Goal: Task Accomplishment & Management: Complete application form

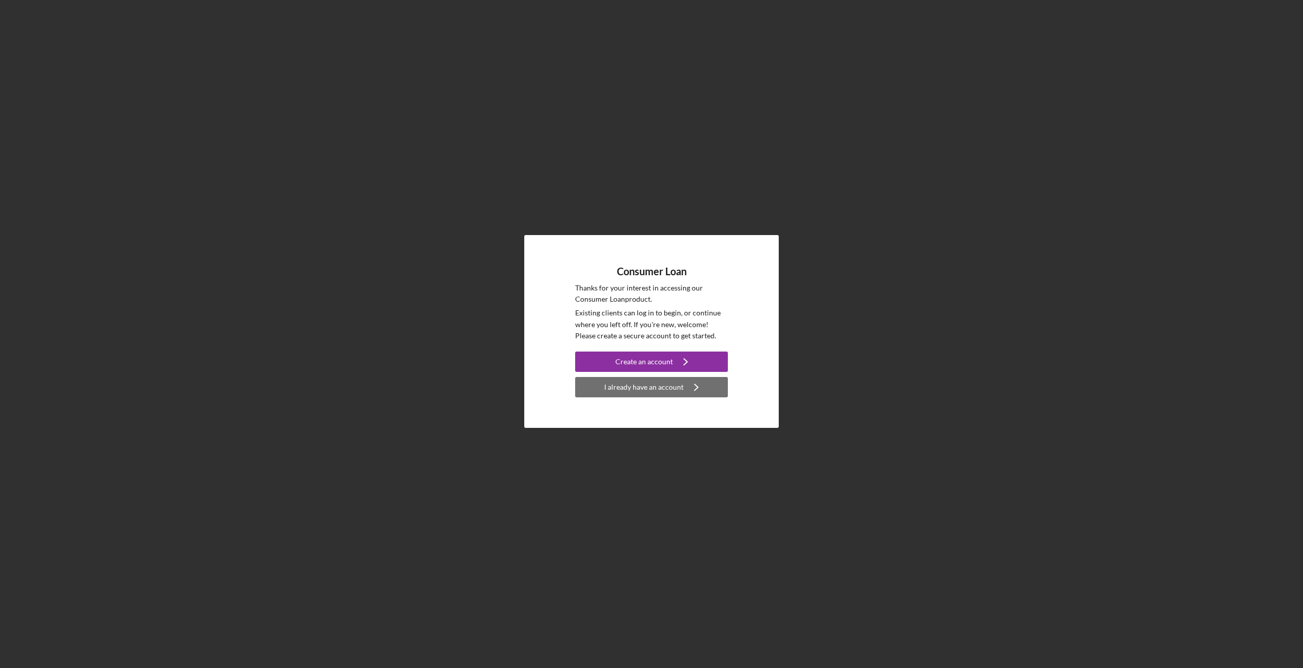
click at [654, 384] on div "I already have an account" at bounding box center [643, 387] width 79 height 20
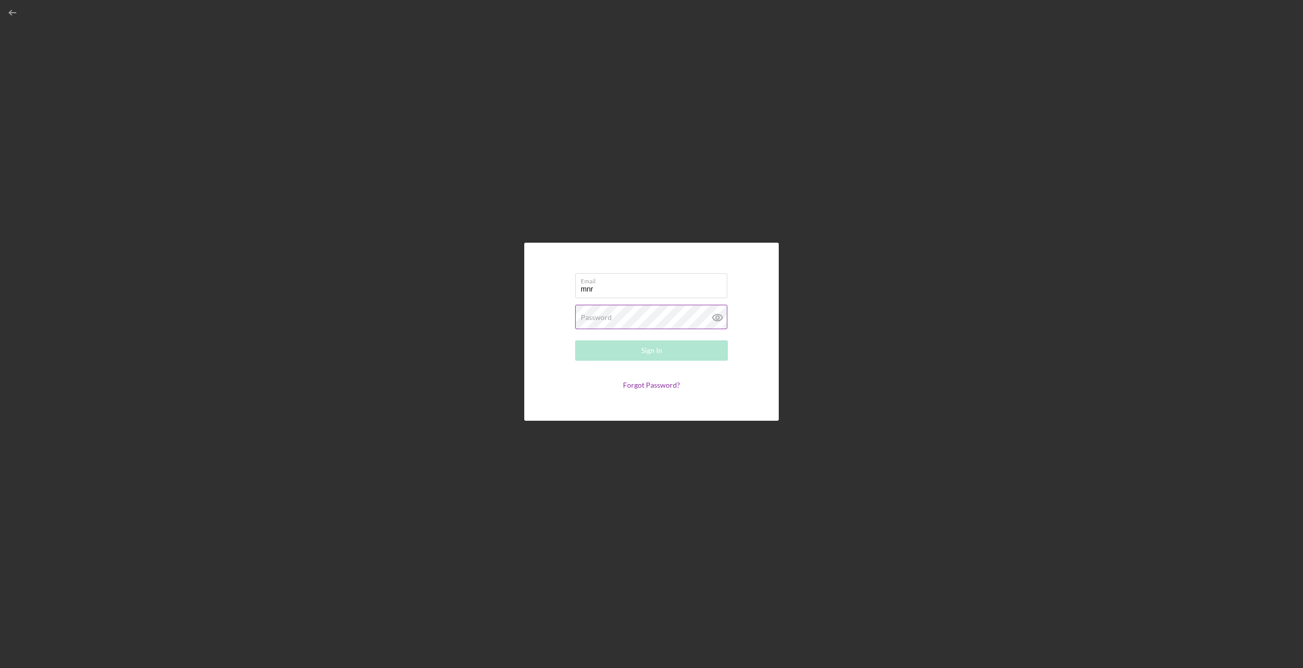
type input "[EMAIL_ADDRESS][DOMAIN_NAME]"
click at [575, 340] on button "Sign In" at bounding box center [651, 350] width 153 height 20
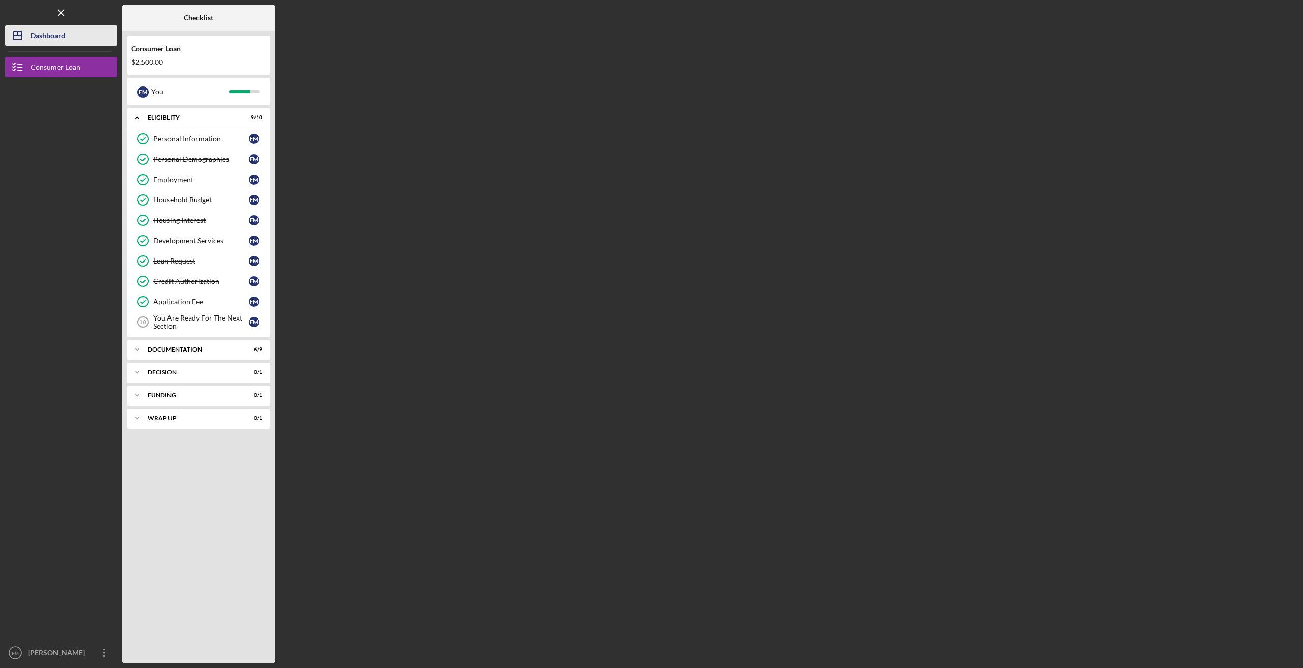
click at [35, 42] on div "Dashboard" at bounding box center [48, 36] width 35 height 23
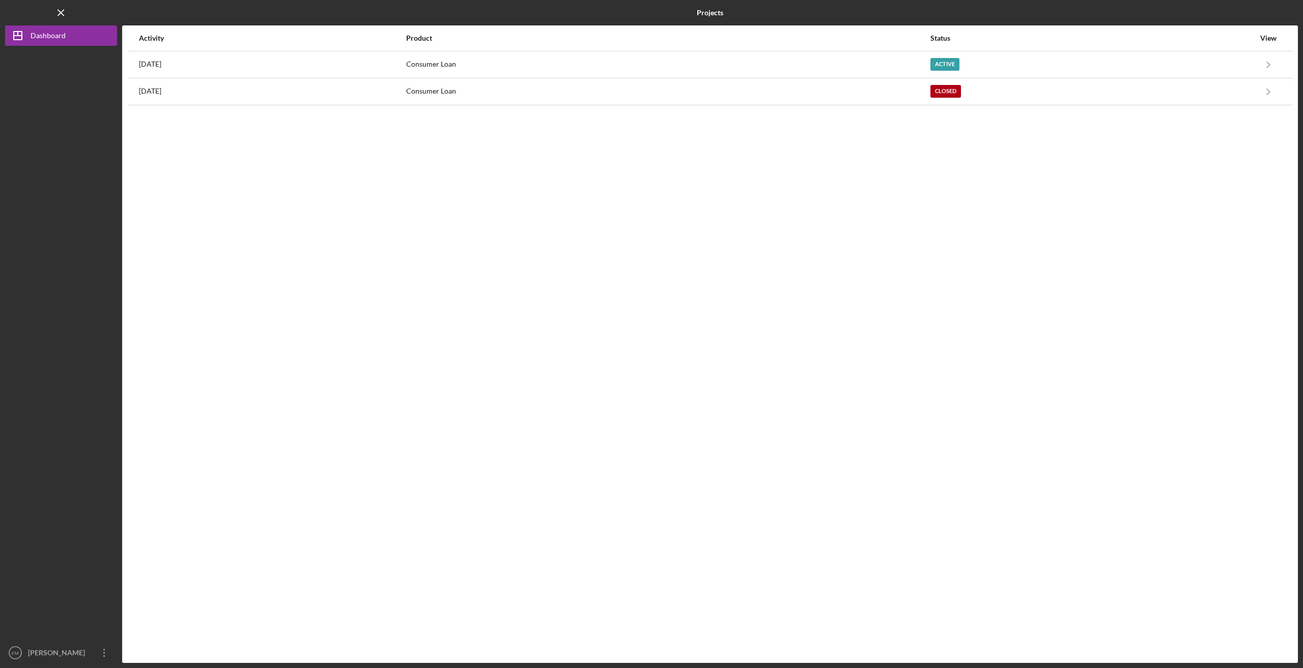
click at [1264, 39] on div "View" at bounding box center [1267, 38] width 25 height 8
click at [52, 656] on div "[PERSON_NAME]" at bounding box center [58, 654] width 66 height 23
click at [48, 607] on div "Account Settings" at bounding box center [62, 607] width 112 height 21
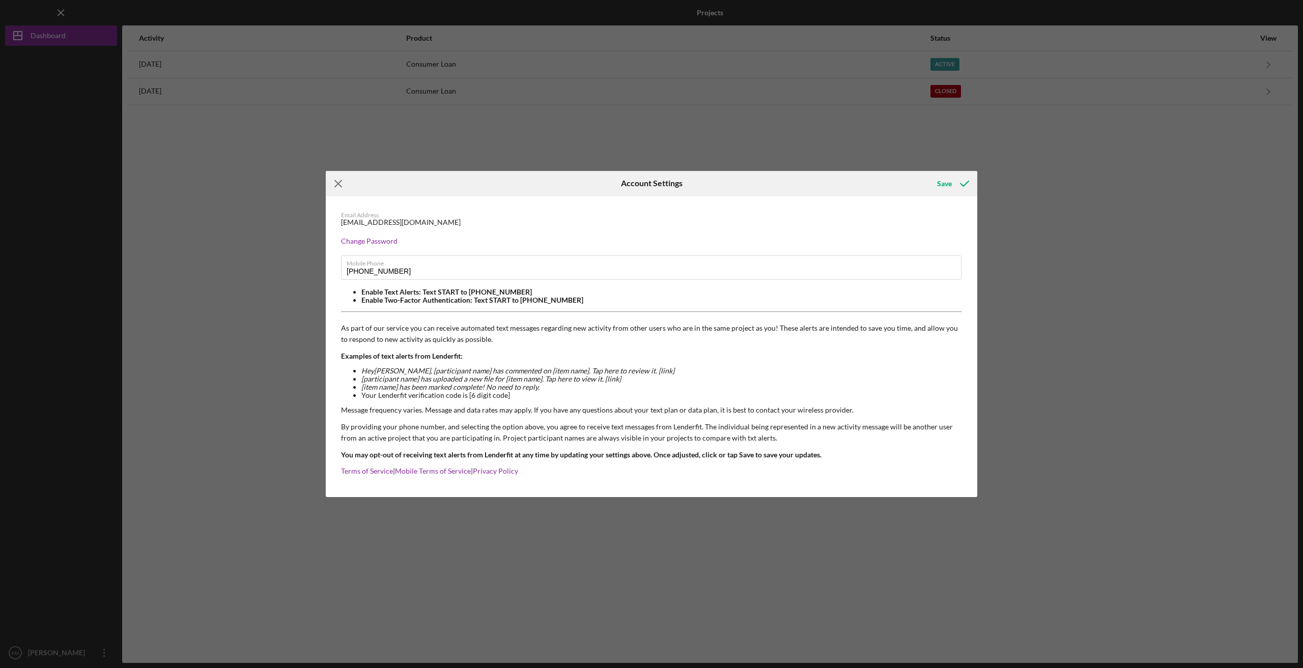
click at [338, 182] on icon "Icon/Menu Close" at bounding box center [338, 183] width 25 height 25
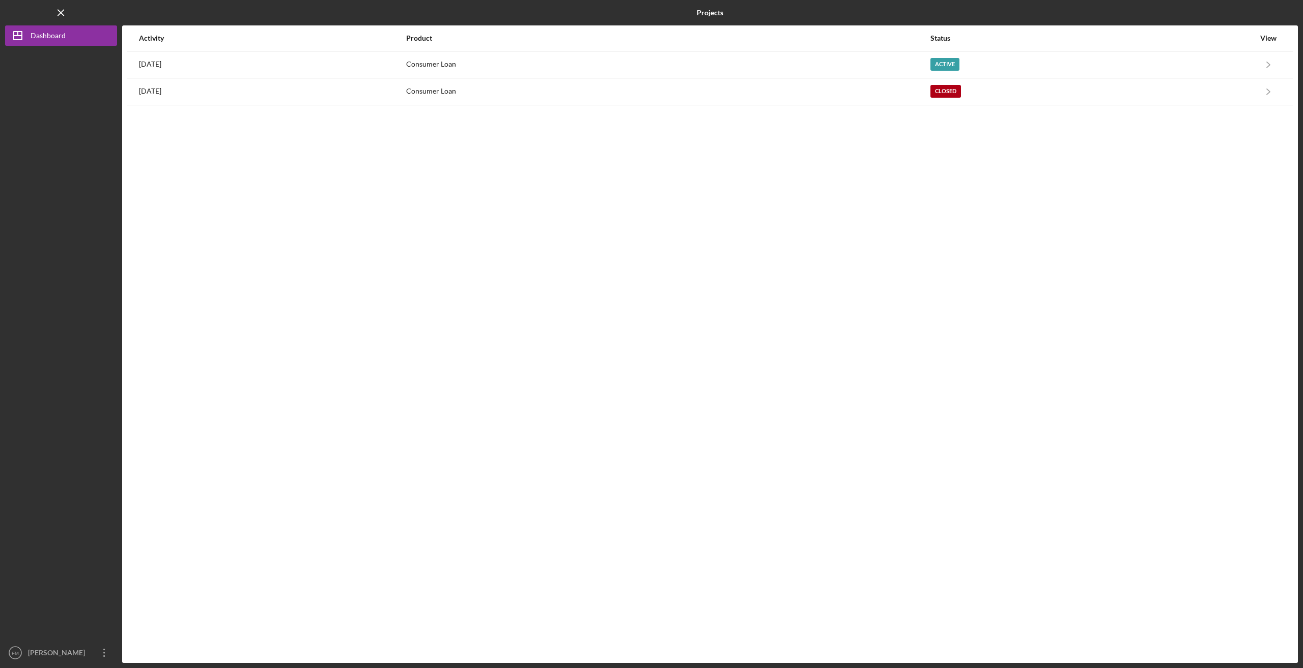
drag, startPoint x: 1268, startPoint y: 40, endPoint x: 1295, endPoint y: 338, distance: 298.9
click at [1268, 41] on div "View" at bounding box center [1267, 38] width 25 height 8
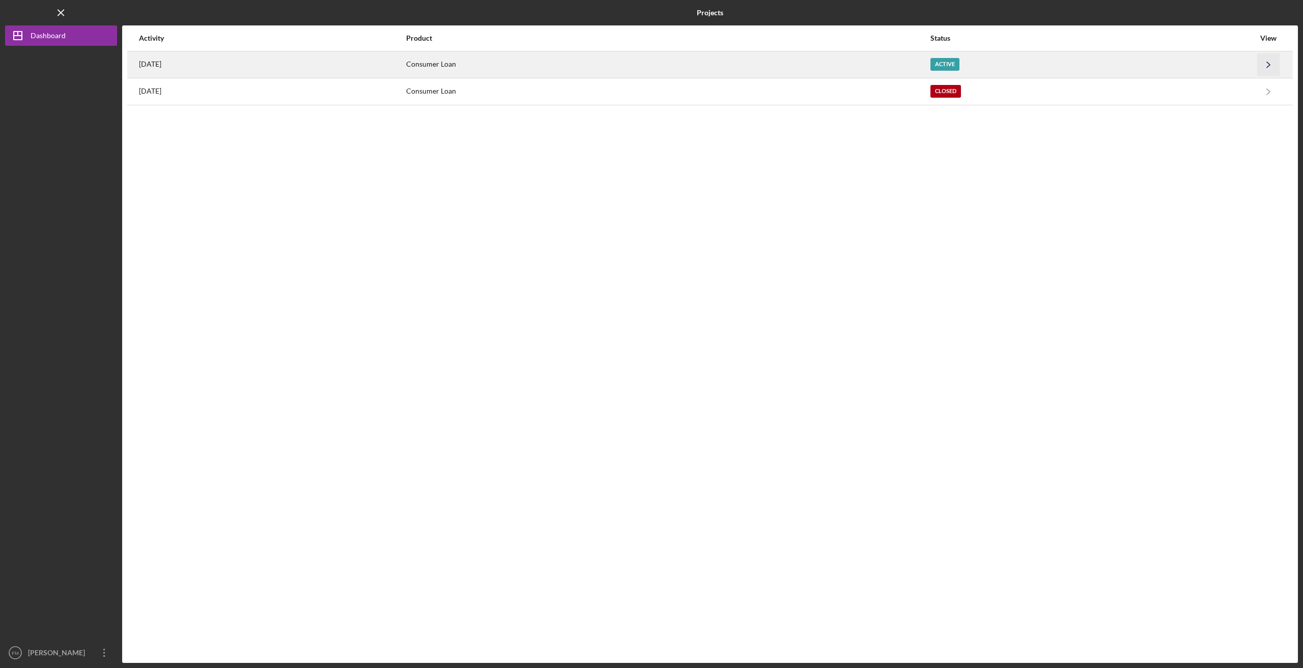
click at [1265, 64] on icon "Icon/Navigate" at bounding box center [1268, 64] width 23 height 23
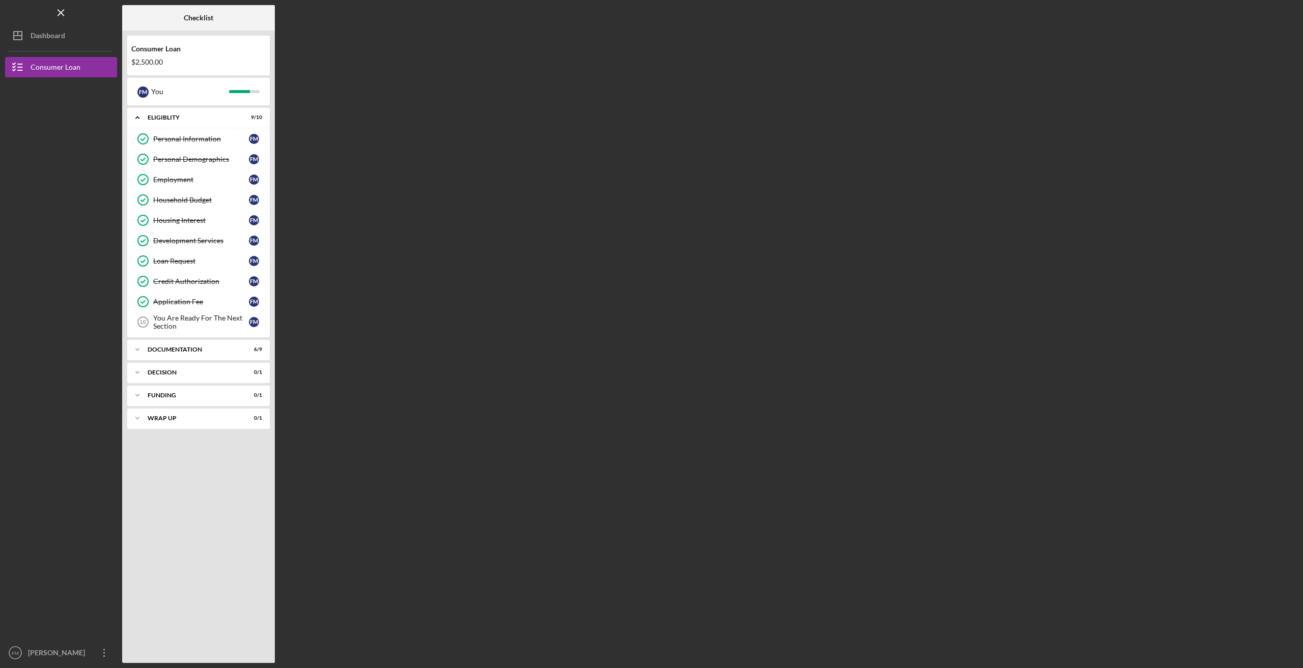
click at [155, 63] on div "$2,500.00" at bounding box center [198, 62] width 134 height 8
click at [150, 50] on div "Consumer Loan" at bounding box center [198, 49] width 134 height 8
click at [142, 88] on div "F M" at bounding box center [142, 91] width 11 height 11
click at [143, 92] on div "F M" at bounding box center [142, 91] width 11 height 11
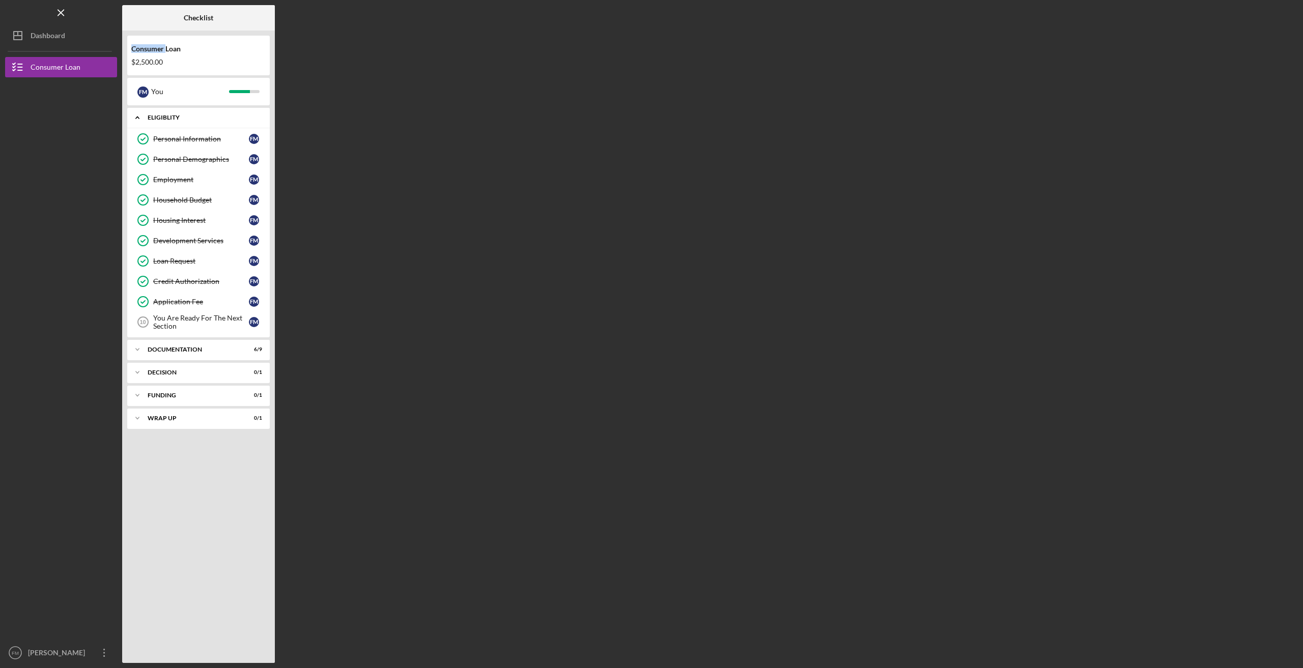
click at [137, 117] on polyline at bounding box center [137, 118] width 3 height 2
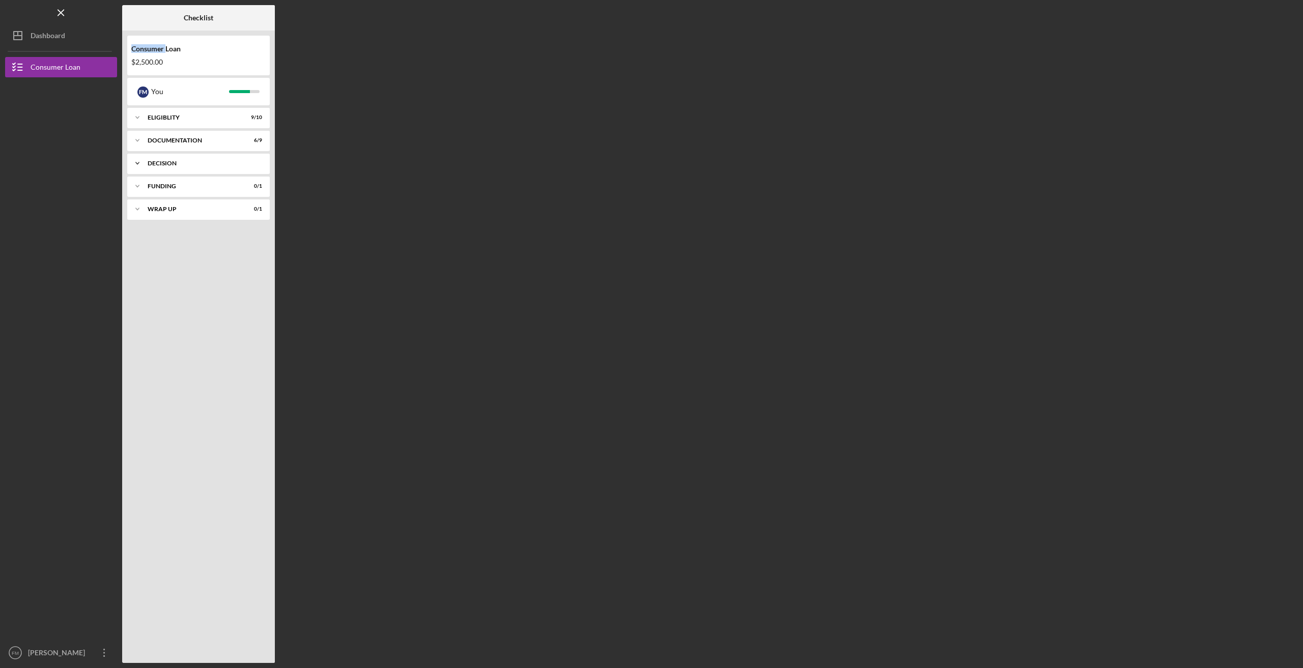
click at [137, 161] on icon "Icon/Expander" at bounding box center [137, 163] width 20 height 20
click at [166, 182] on div "Pre-Approval Phase" at bounding box center [201, 185] width 96 height 8
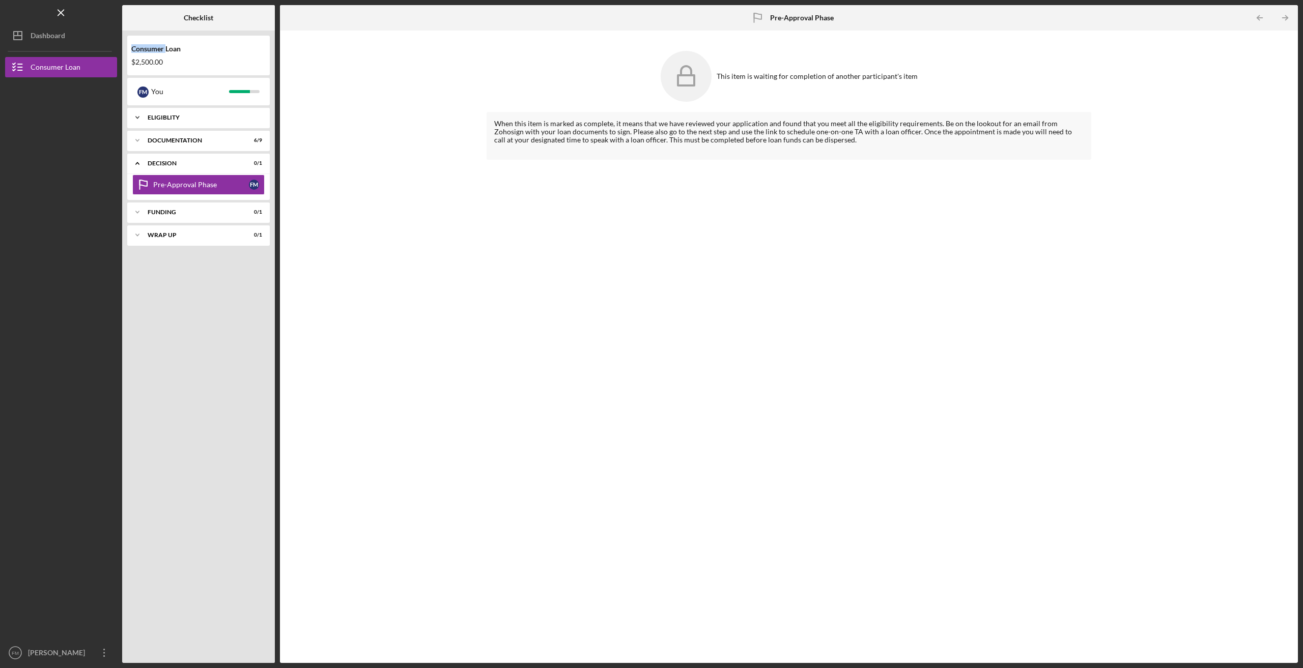
click at [170, 119] on div "Eligiblity" at bounding box center [202, 117] width 109 height 6
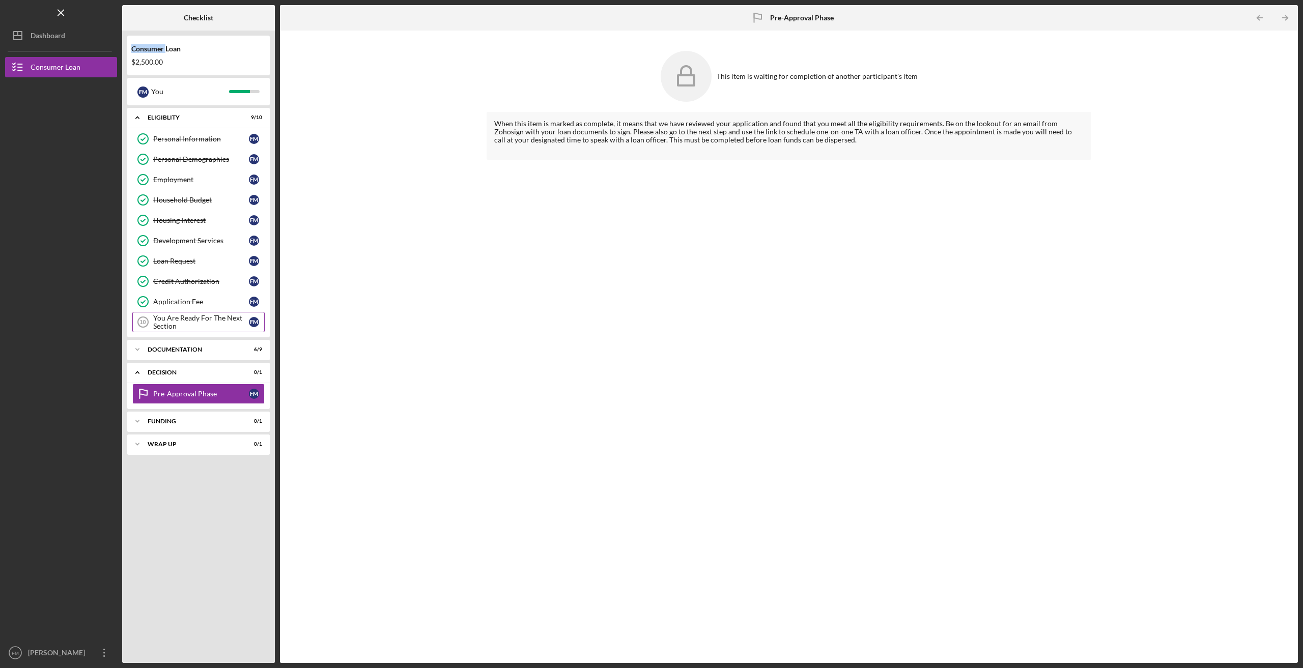
click at [180, 315] on div "You Are Ready For The Next Section" at bounding box center [201, 322] width 96 height 16
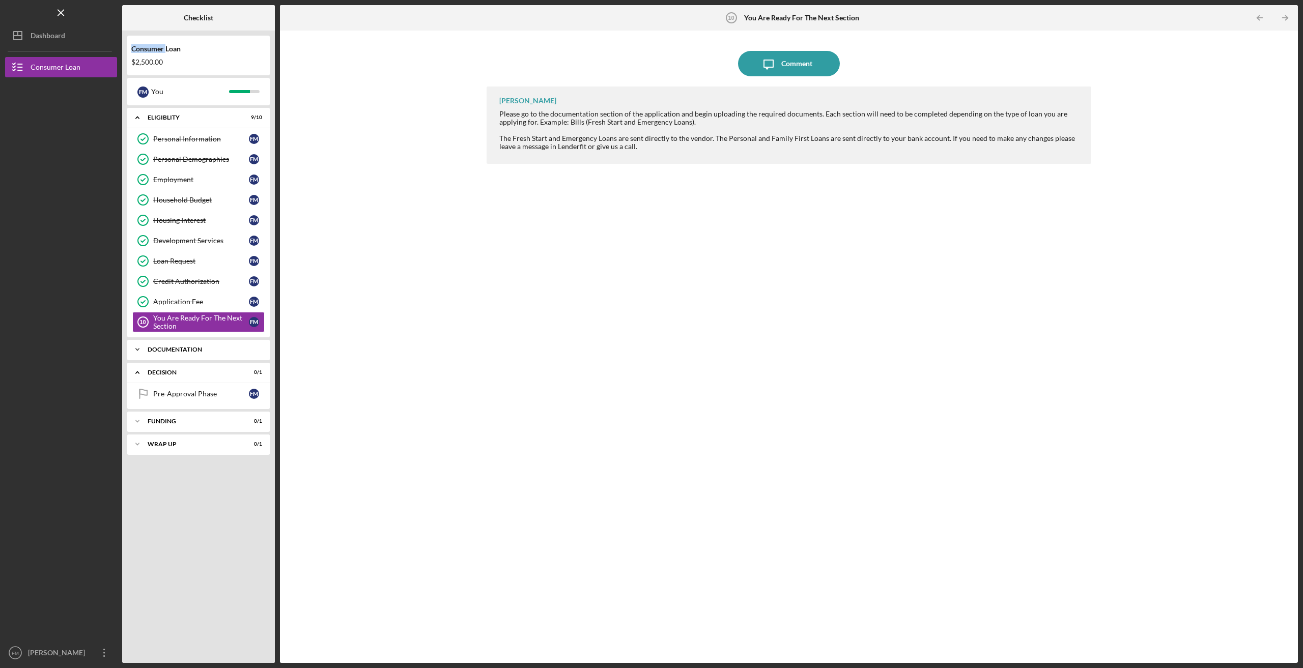
click at [182, 350] on div "Documentation" at bounding box center [202, 349] width 109 height 6
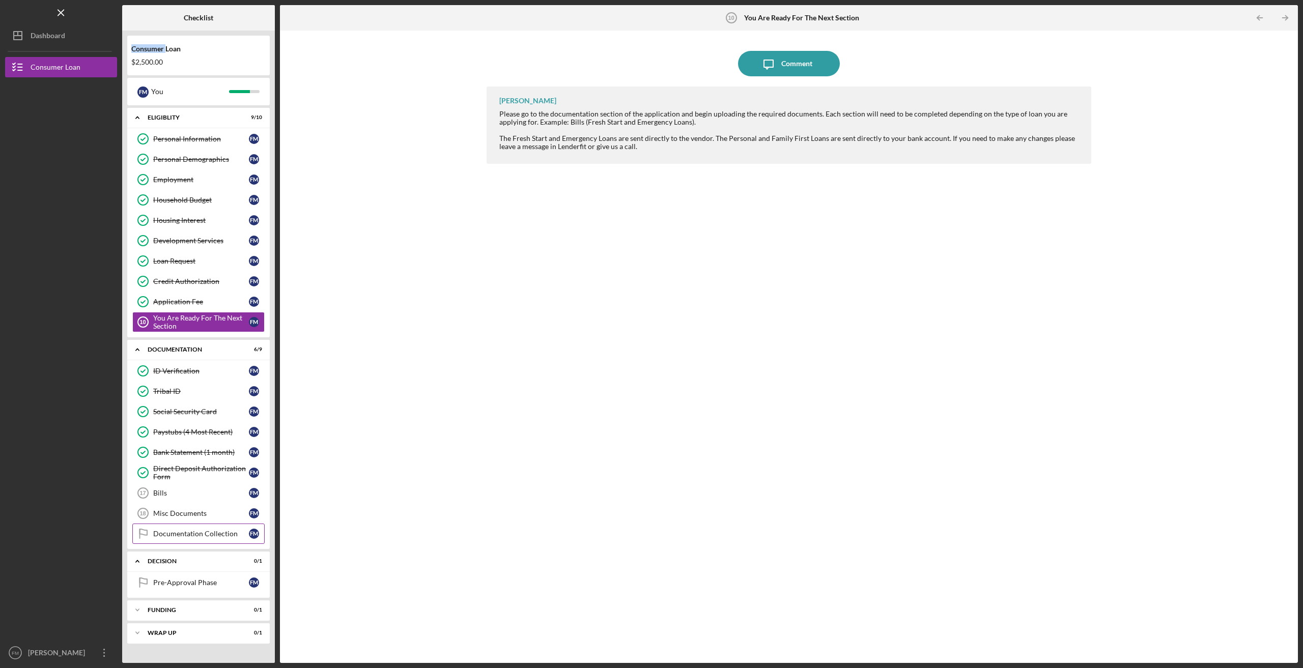
click at [192, 533] on div "Documentation Collection" at bounding box center [201, 534] width 96 height 8
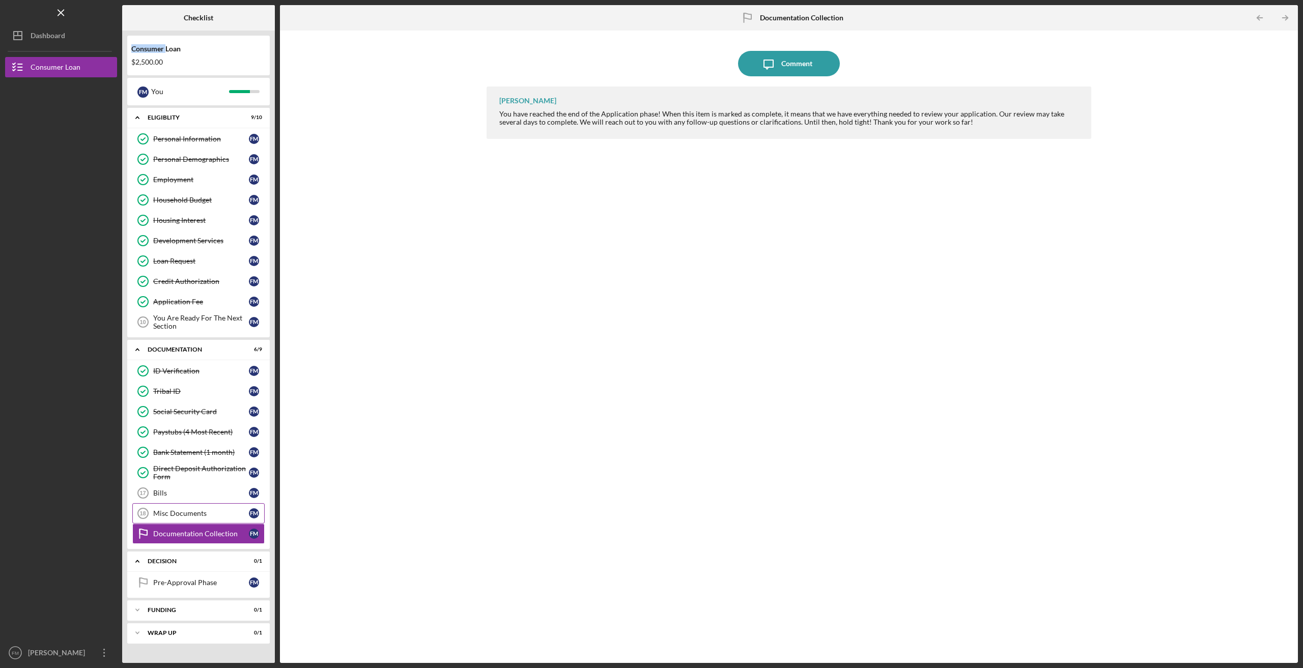
click at [188, 515] on div "Misc Documents" at bounding box center [201, 513] width 96 height 8
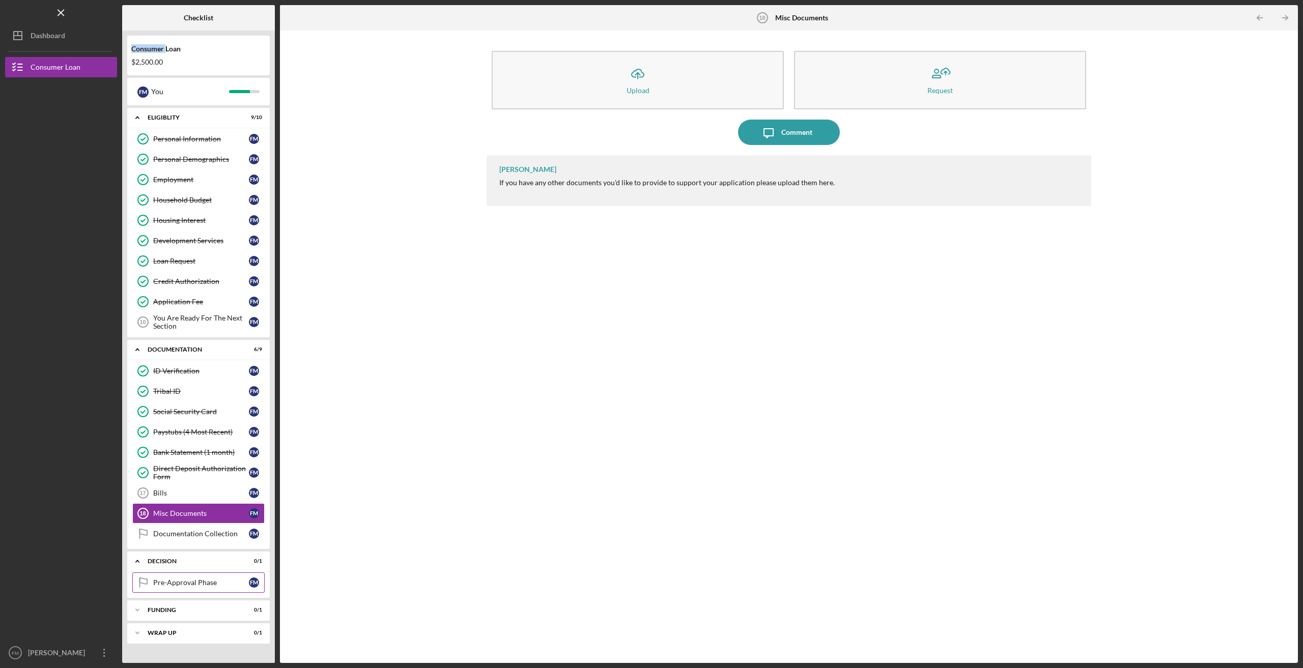
click at [191, 577] on link "Pre-Approval Phase Pre-Approval Phase F M" at bounding box center [198, 582] width 132 height 20
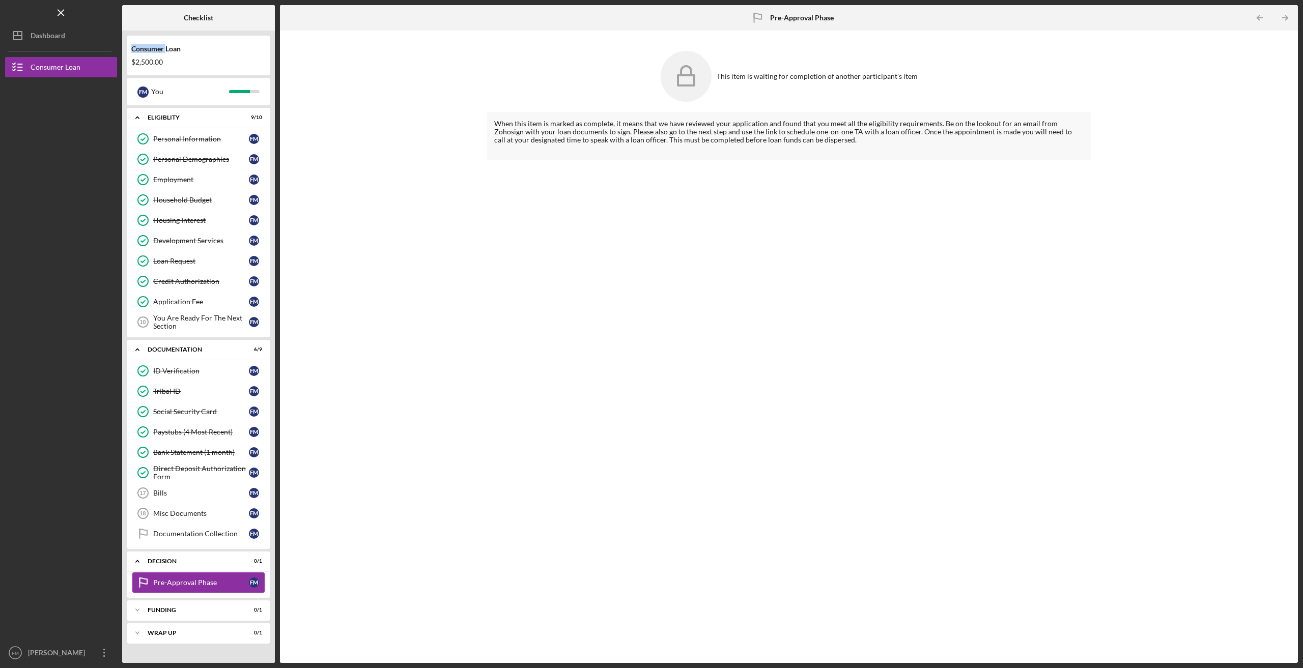
click at [198, 585] on div "Pre-Approval Phase" at bounding box center [201, 583] width 96 height 8
click at [214, 609] on div "Funding" at bounding box center [202, 610] width 109 height 6
click at [191, 624] on link "Transfer Funds Transfer Funds F M" at bounding box center [198, 631] width 132 height 20
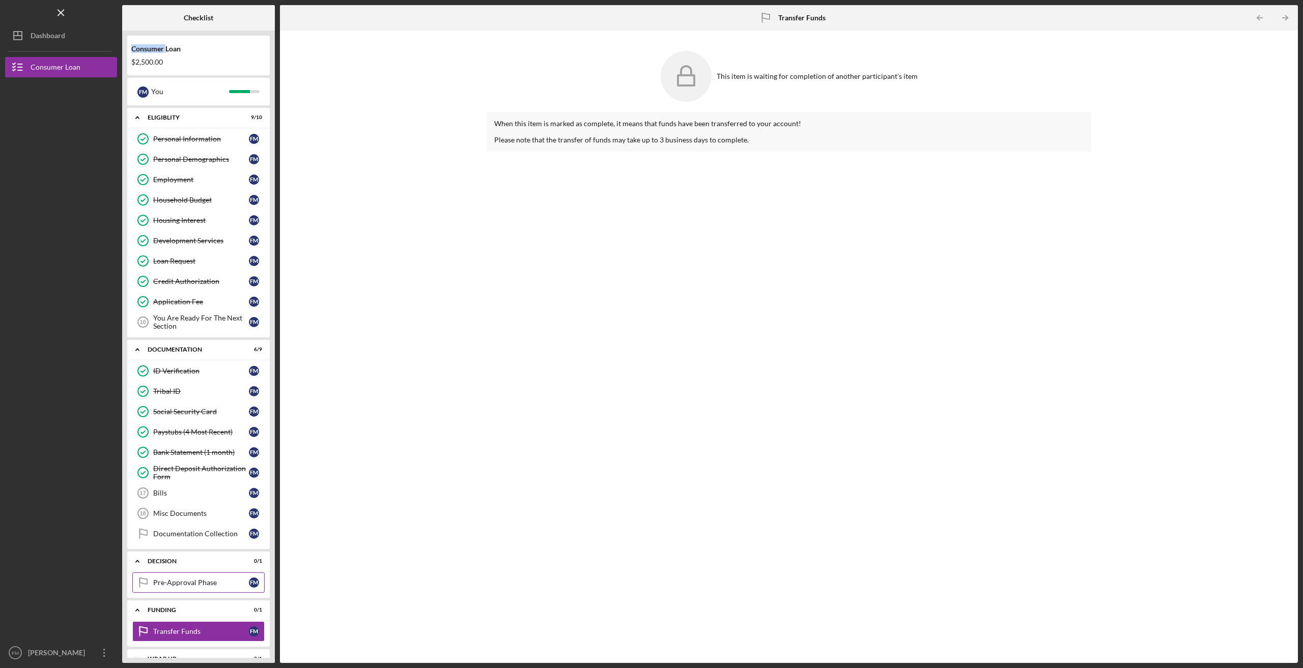
scroll to position [17, 0]
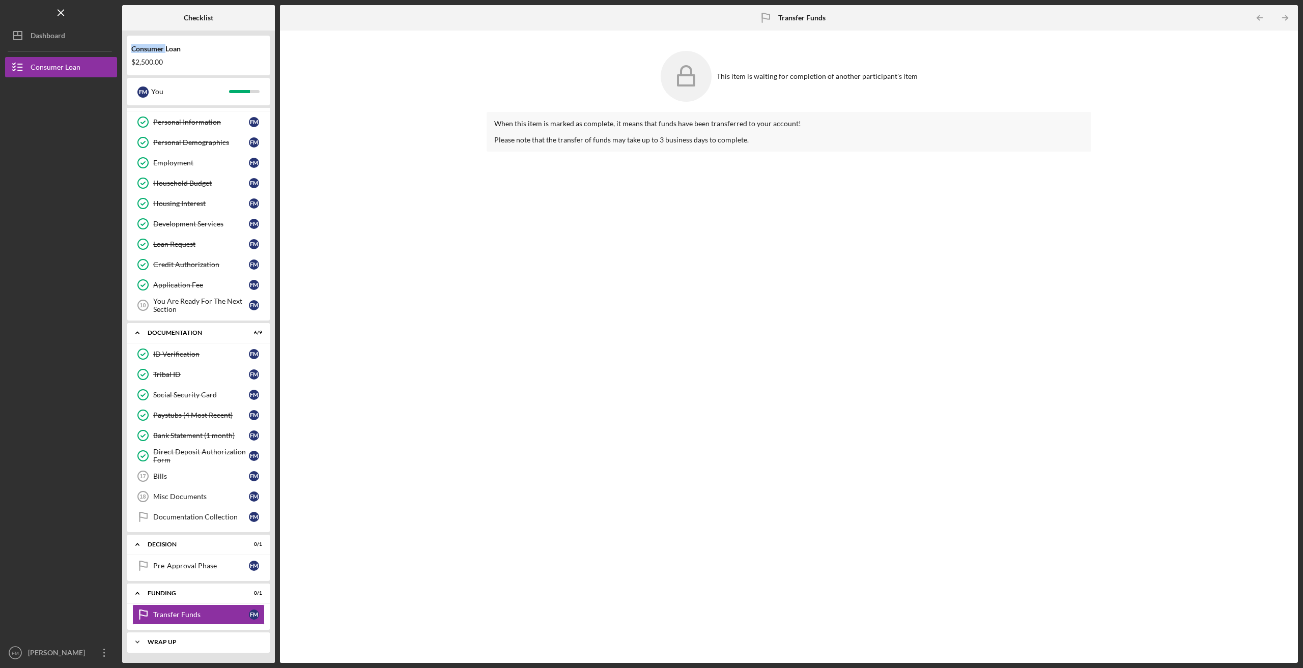
click at [152, 639] on div "Wrap up" at bounding box center [202, 642] width 109 height 6
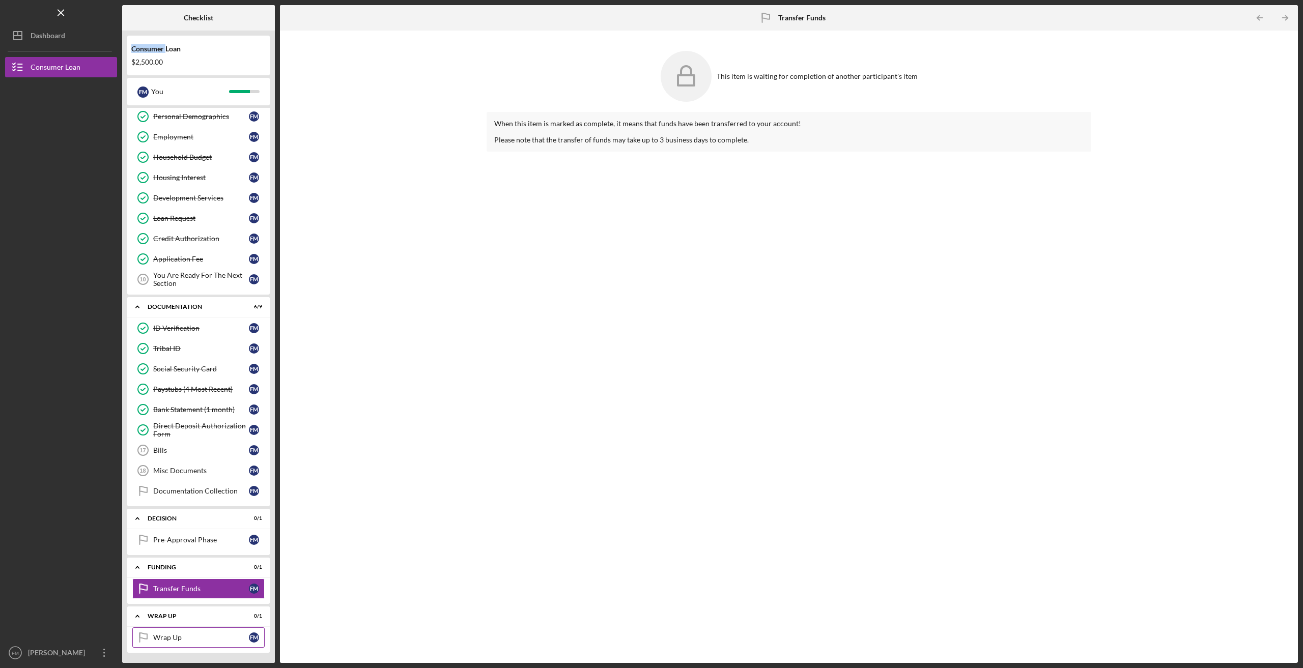
click at [155, 633] on icon "Wrap Up" at bounding box center [142, 637] width 25 height 25
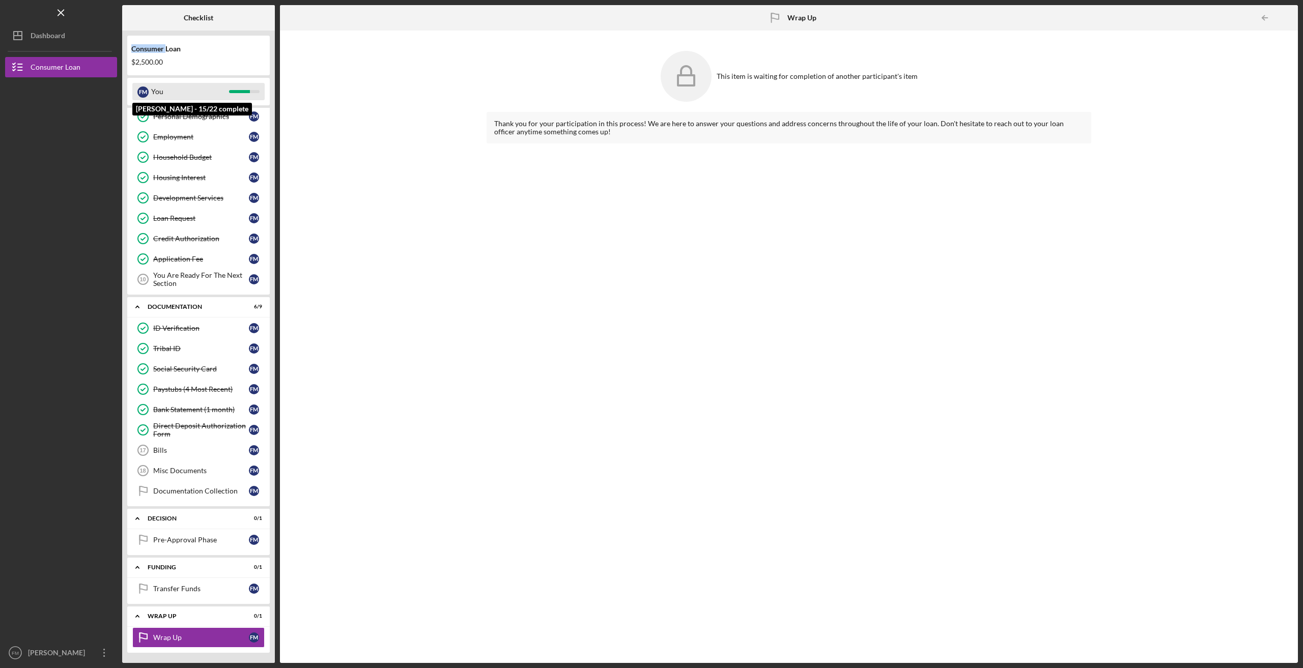
click at [147, 91] on div "F M" at bounding box center [142, 91] width 11 height 11
click at [145, 92] on div "F M" at bounding box center [142, 91] width 11 height 11
click at [166, 91] on div "You" at bounding box center [190, 91] width 78 height 17
click at [80, 65] on button "Consumer Loan" at bounding box center [61, 67] width 112 height 20
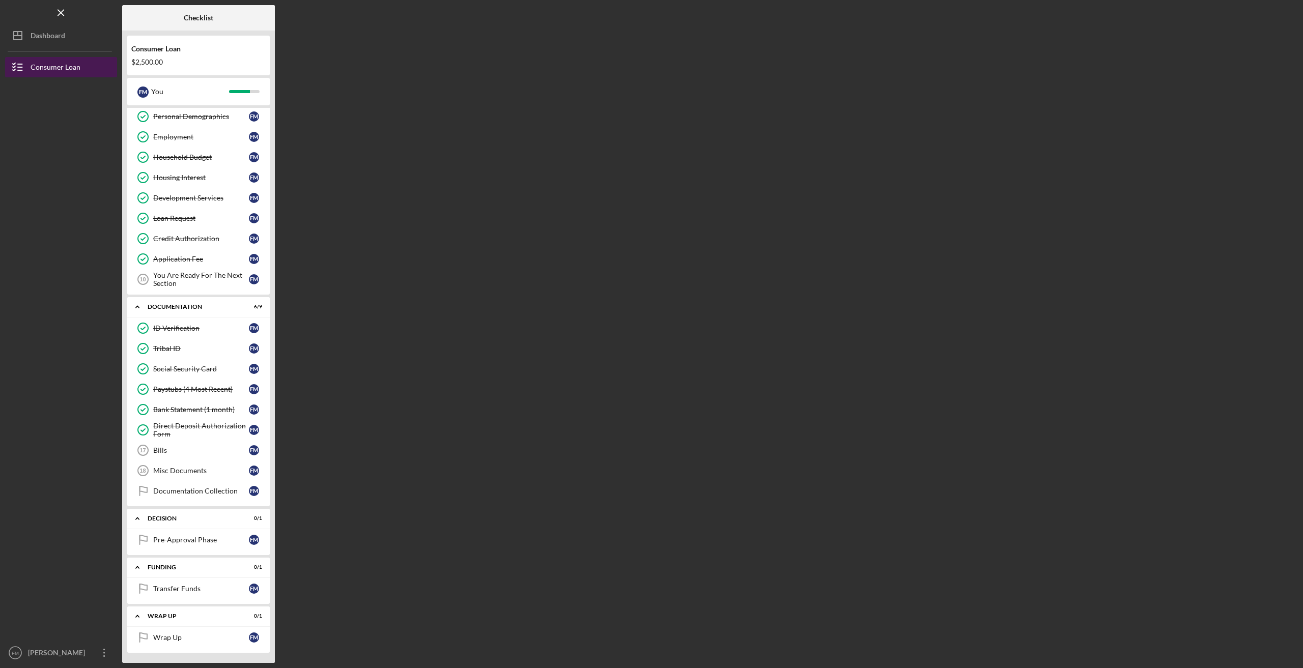
click at [18, 68] on icon "button" at bounding box center [17, 66] width 25 height 25
drag, startPoint x: 18, startPoint y: 68, endPoint x: 86, endPoint y: 255, distance: 199.0
click at [86, 255] on div at bounding box center [61, 218] width 112 height 283
click at [102, 653] on icon "Icon/Overflow" at bounding box center [104, 652] width 25 height 25
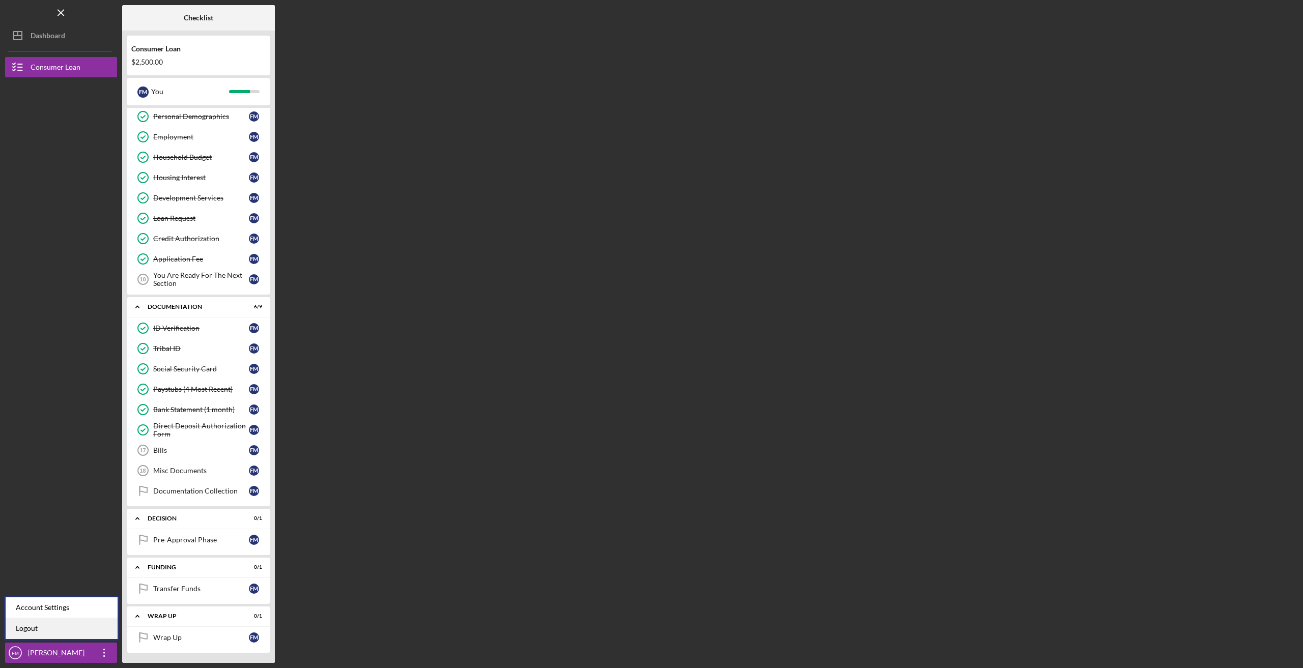
click at [23, 627] on link "Logout" at bounding box center [62, 628] width 112 height 21
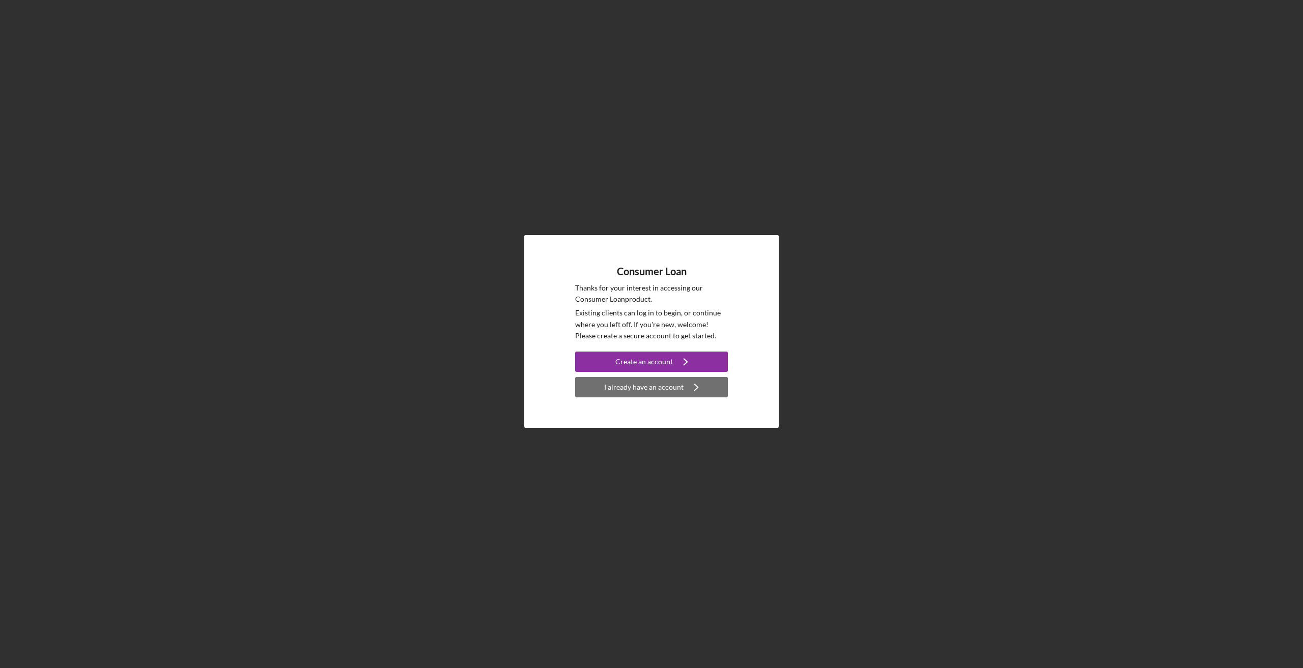
click at [676, 389] on div "I already have an account" at bounding box center [643, 387] width 79 height 20
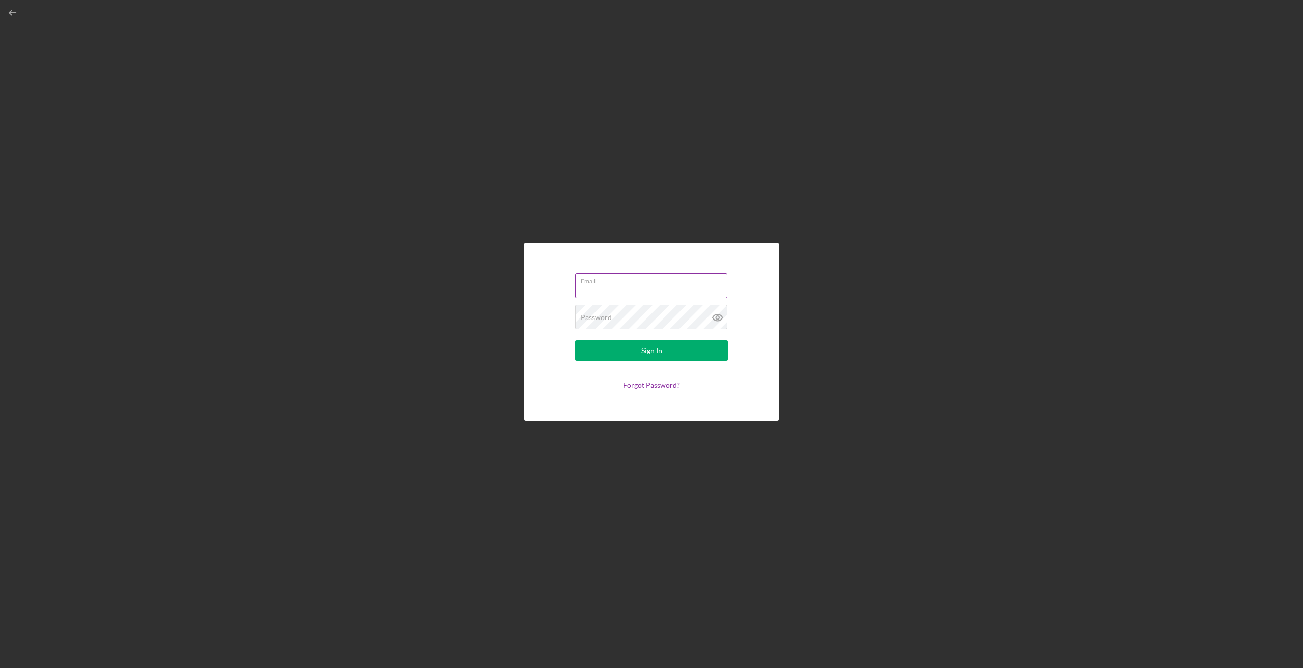
click at [637, 288] on input "Email" at bounding box center [651, 285] width 152 height 24
type input "[EMAIL_ADDRESS][DOMAIN_NAME]"
click at [675, 315] on div "Password Required" at bounding box center [651, 317] width 153 height 25
click at [575, 340] on button "Sign In" at bounding box center [651, 350] width 153 height 20
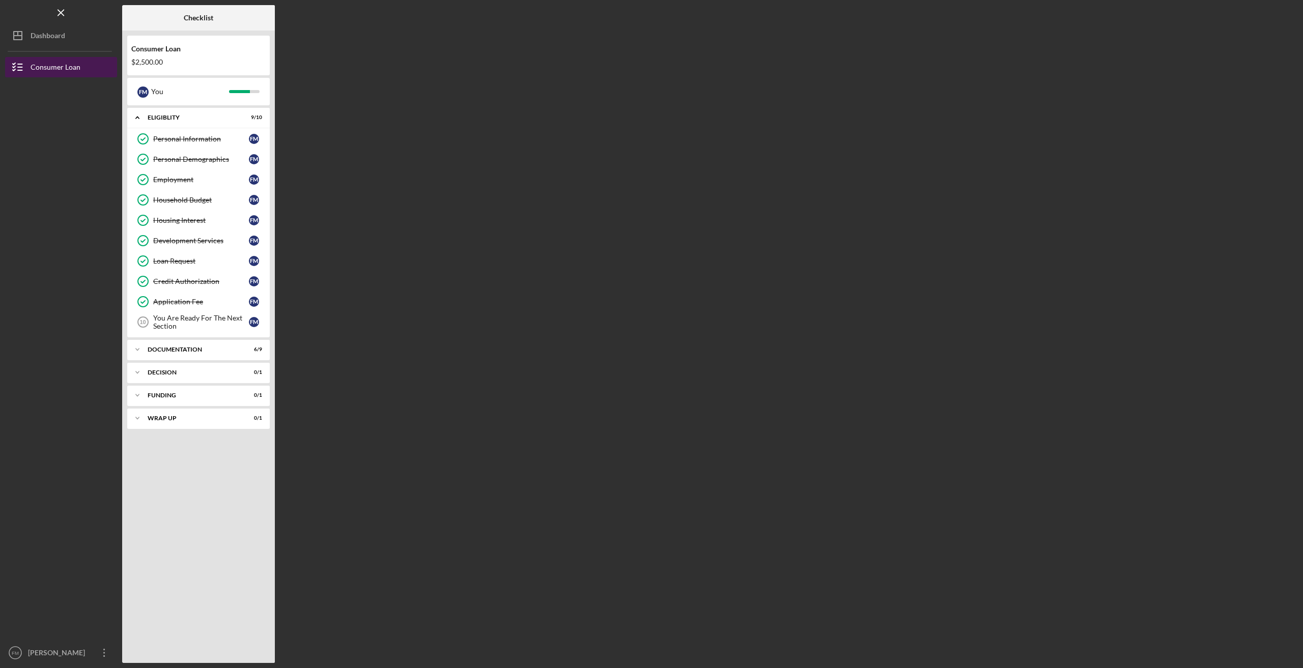
click at [11, 67] on icon "button" at bounding box center [17, 66] width 25 height 25
click at [22, 64] on line "button" at bounding box center [20, 64] width 5 height 0
click at [13, 33] on icon "Icon/Dashboard" at bounding box center [17, 35] width 25 height 25
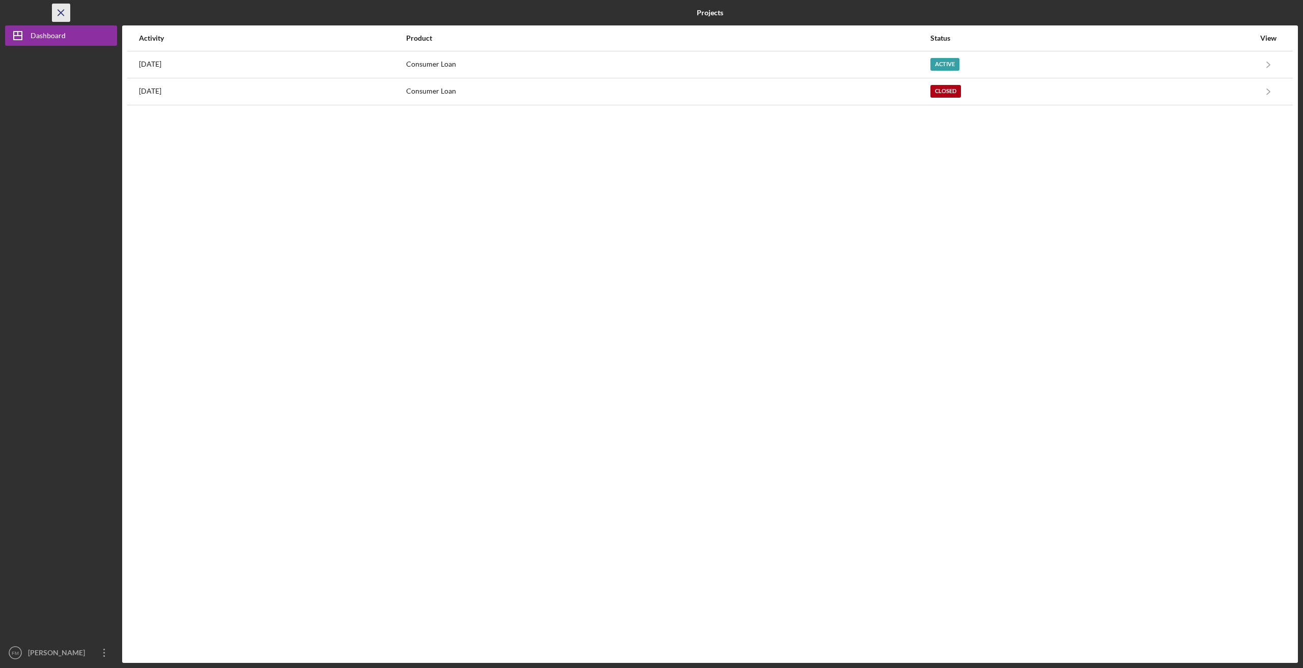
click at [60, 8] on icon "Icon/Menu Close" at bounding box center [61, 13] width 23 height 23
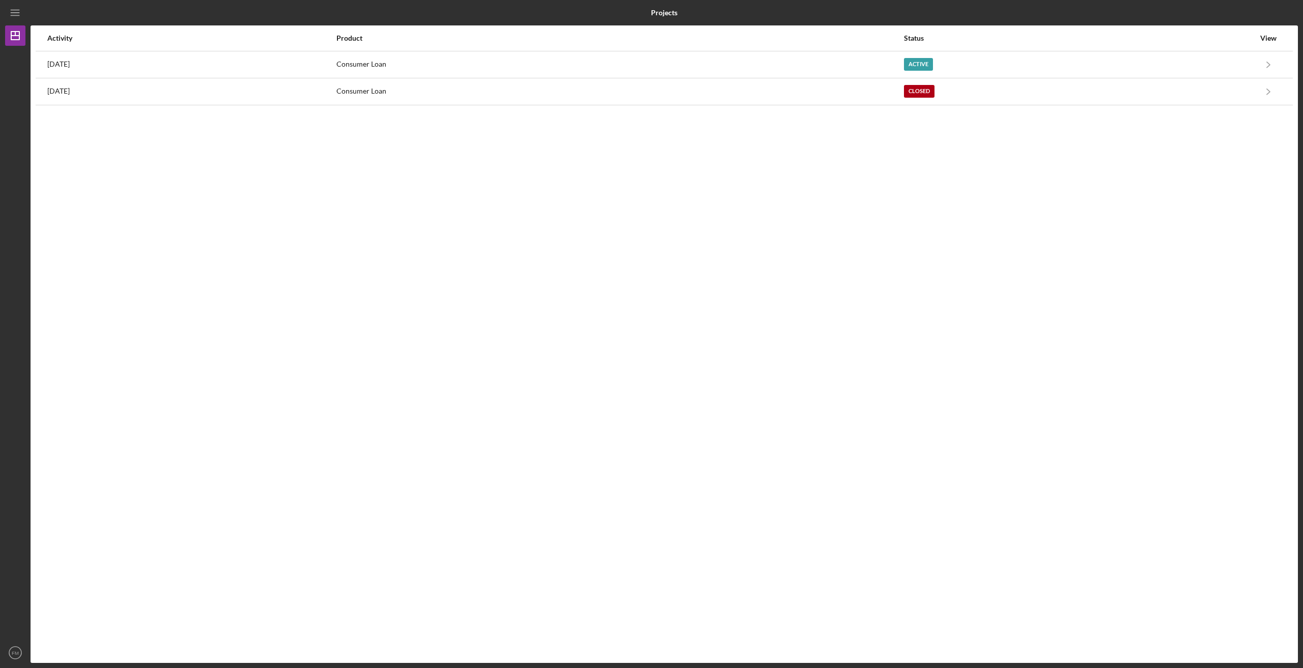
click at [53, 43] on div "Activity" at bounding box center [191, 38] width 288 height 24
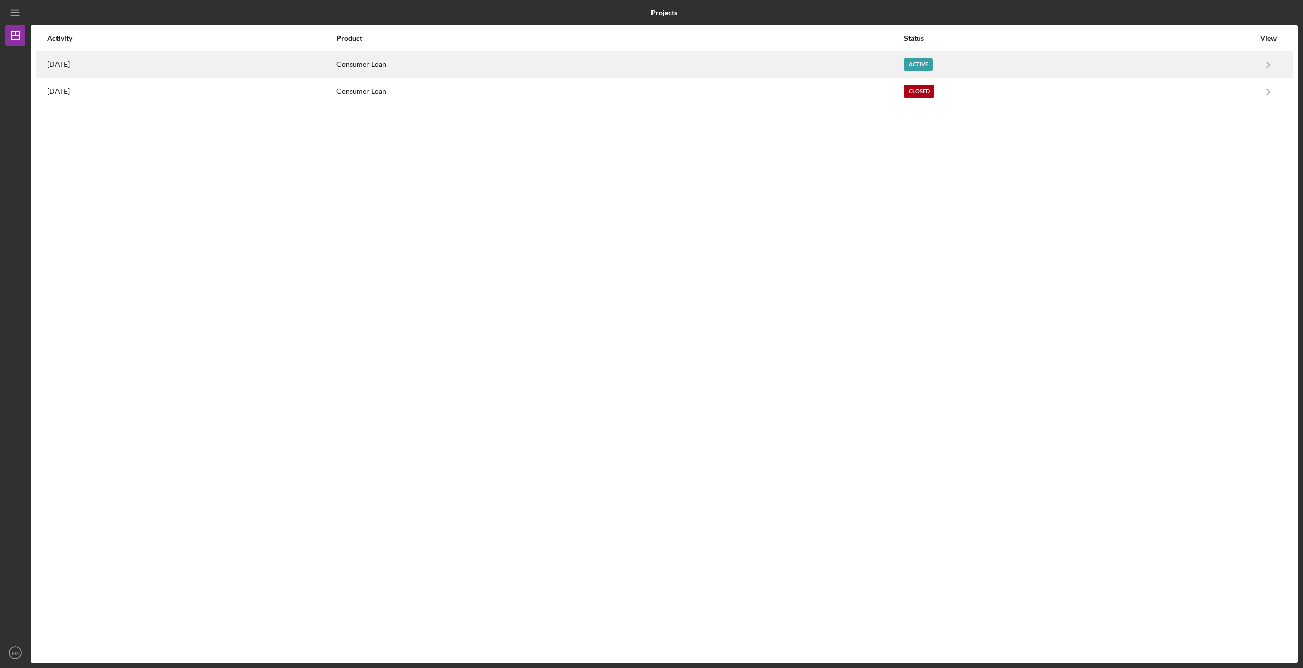
click at [69, 69] on div "[DATE]" at bounding box center [191, 64] width 288 height 25
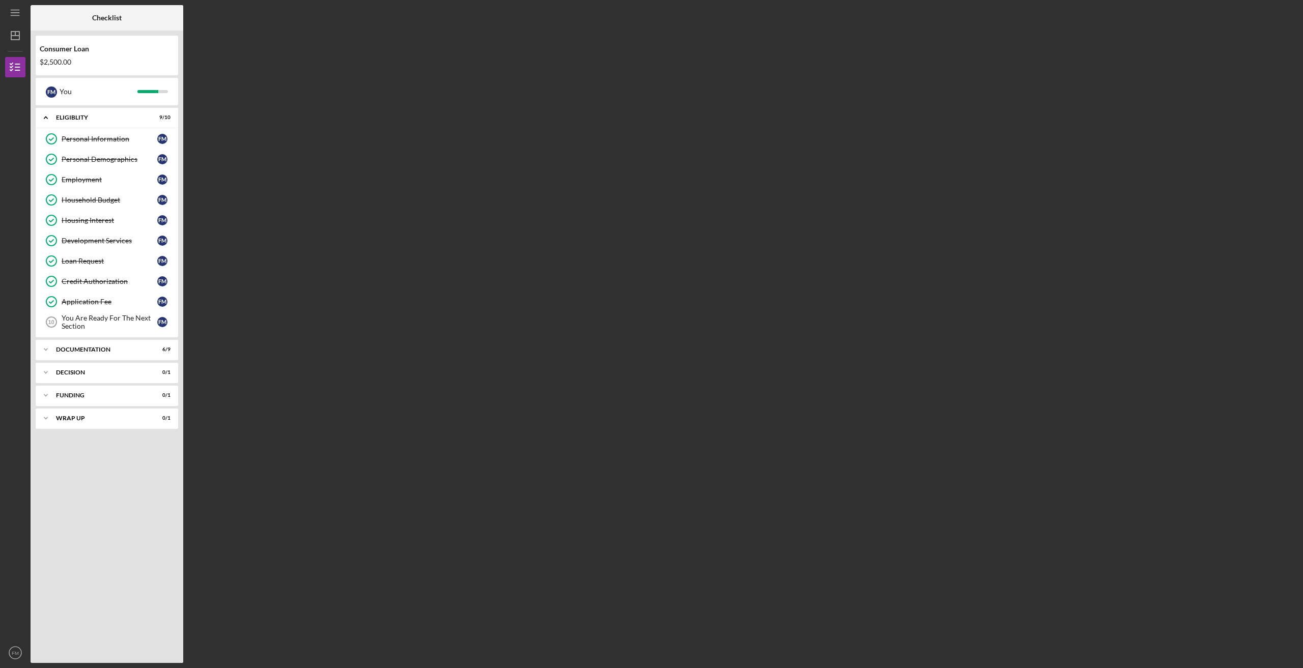
click at [73, 56] on div "Consumer Loan $2,500.00" at bounding box center [107, 56] width 142 height 30
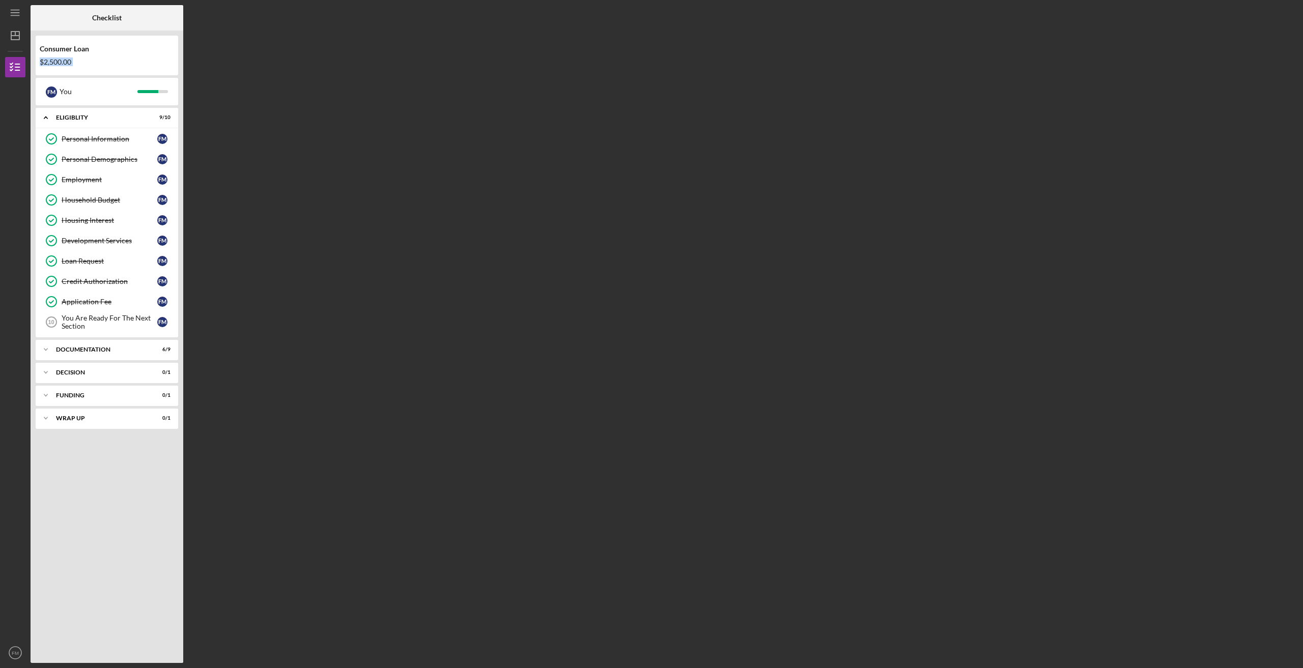
click at [73, 56] on div "Consumer Loan $2,500.00" at bounding box center [107, 56] width 142 height 30
click at [113, 19] on b "Checklist" at bounding box center [107, 18] width 30 height 8
click at [162, 142] on div "F M" at bounding box center [162, 139] width 10 height 10
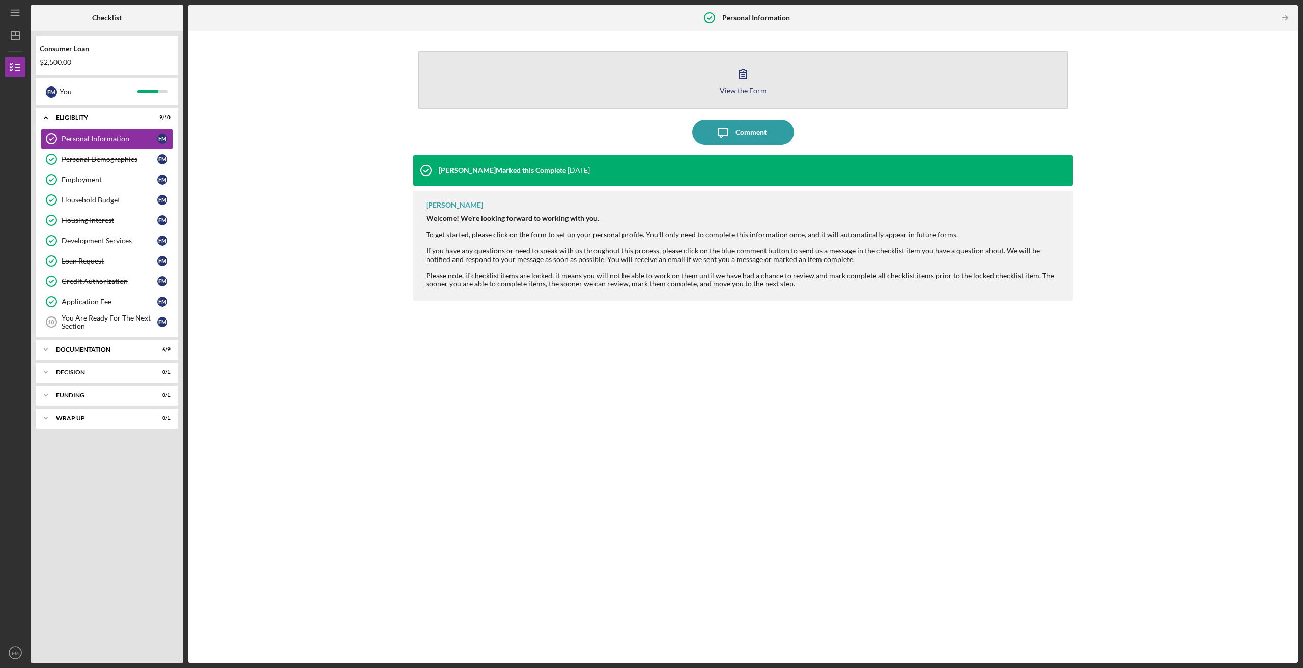
click at [761, 78] on button "View the Form Form" at bounding box center [742, 80] width 649 height 59
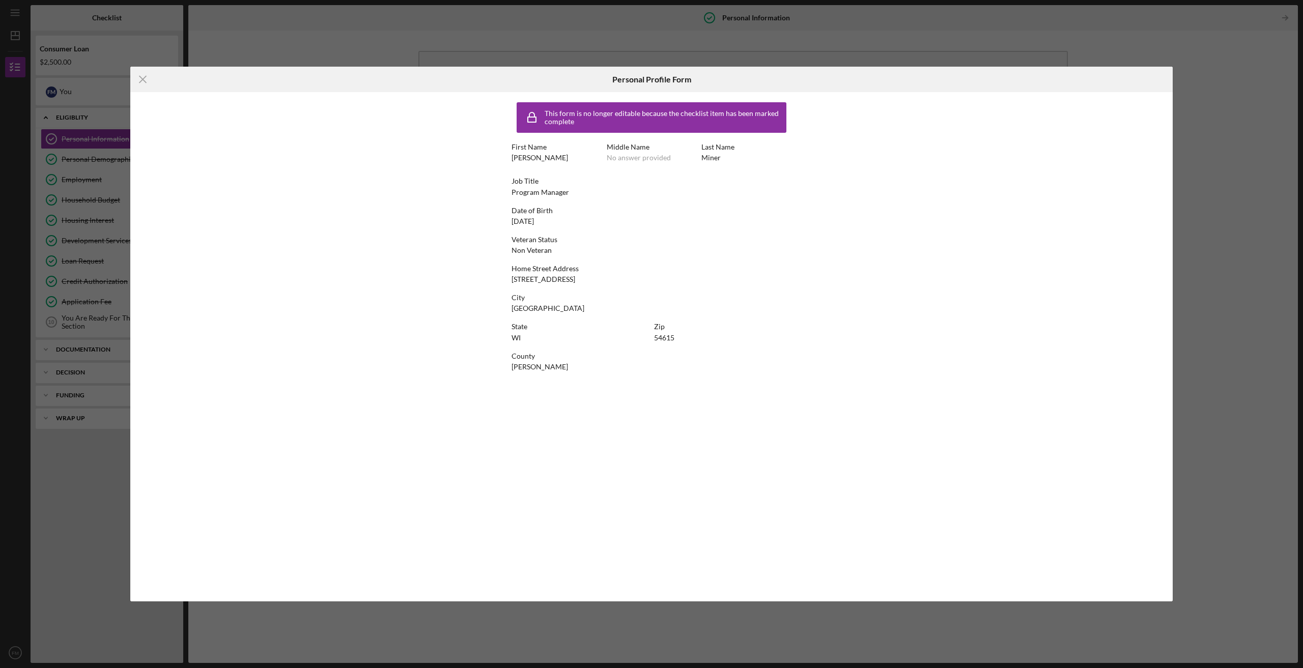
click at [710, 265] on div "Home Street Address" at bounding box center [651, 269] width 280 height 8
click at [538, 350] on div "State [US_STATE]" at bounding box center [579, 337] width 137 height 29
click at [432, 556] on div "This form is no longer editable because the checklist item has been marked comp…" at bounding box center [651, 346] width 1042 height 509
click at [145, 79] on icon "Icon/Menu Close" at bounding box center [142, 79] width 25 height 25
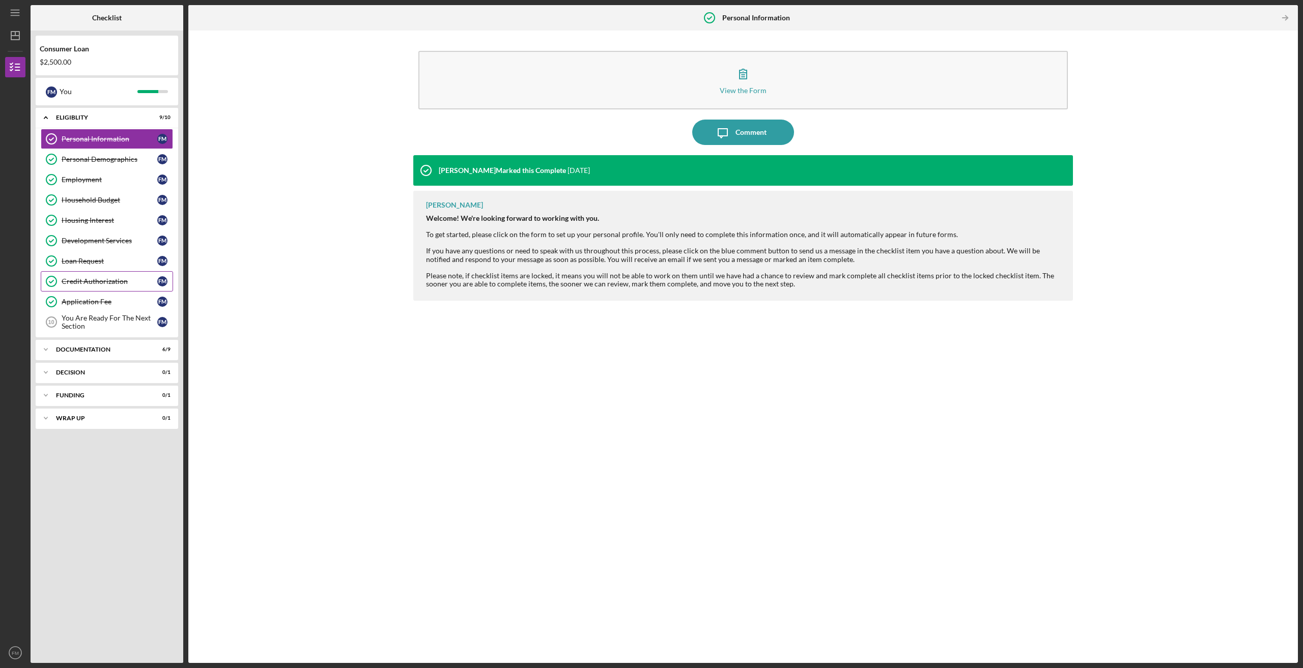
click at [107, 280] on div "Credit Authorization" at bounding box center [110, 281] width 96 height 8
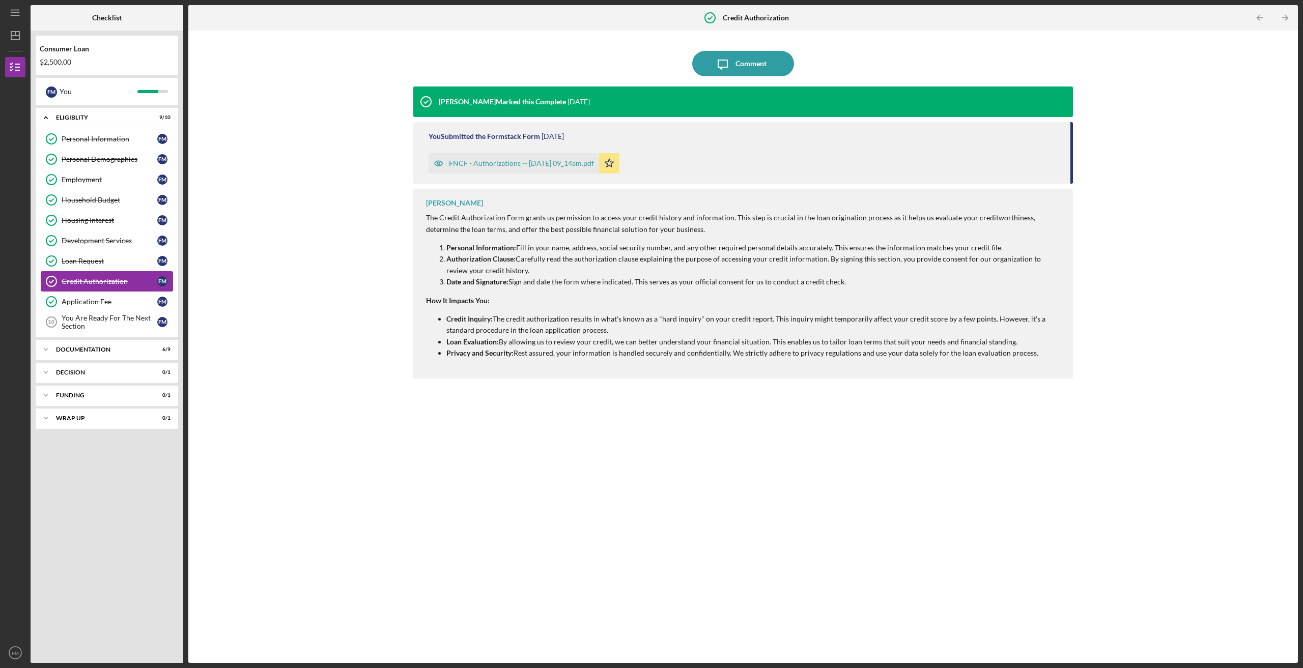
click at [144, 283] on div "Credit Authorization" at bounding box center [110, 281] width 96 height 8
click at [4, 658] on div "Icon/Menu Credit Authorization Credit Authorization Checklist Consumer Loan $2,…" at bounding box center [651, 334] width 1303 height 668
click at [27, 640] on nav "Icon/Menu Icon/Dashboard Dashboard Consumer Loan Checklist Icon/Table Paginatio…" at bounding box center [17, 331] width 25 height 663
click at [25, 652] on nav "Icon/Menu Icon/Dashboard Dashboard Consumer Loan Checklist Icon/Table Paginatio…" at bounding box center [17, 331] width 25 height 663
click at [22, 653] on icon "FM" at bounding box center [15, 652] width 20 height 25
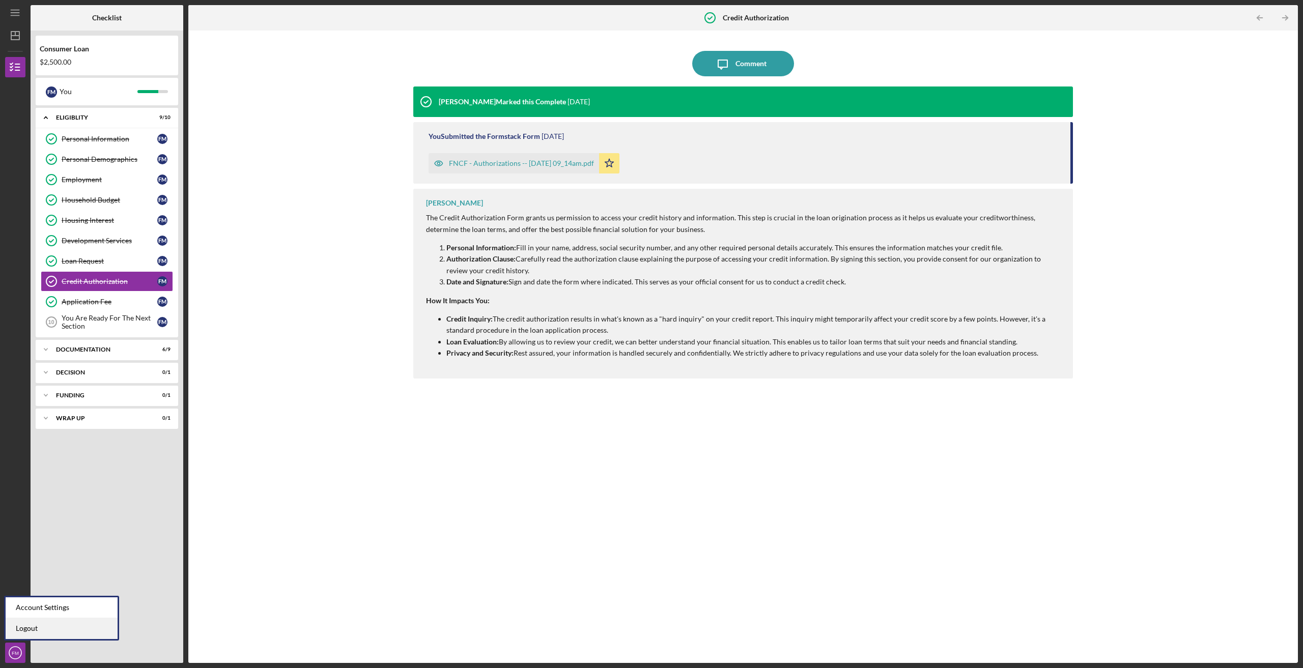
click at [35, 630] on link "Logout" at bounding box center [62, 628] width 112 height 21
